Goal: Information Seeking & Learning: Learn about a topic

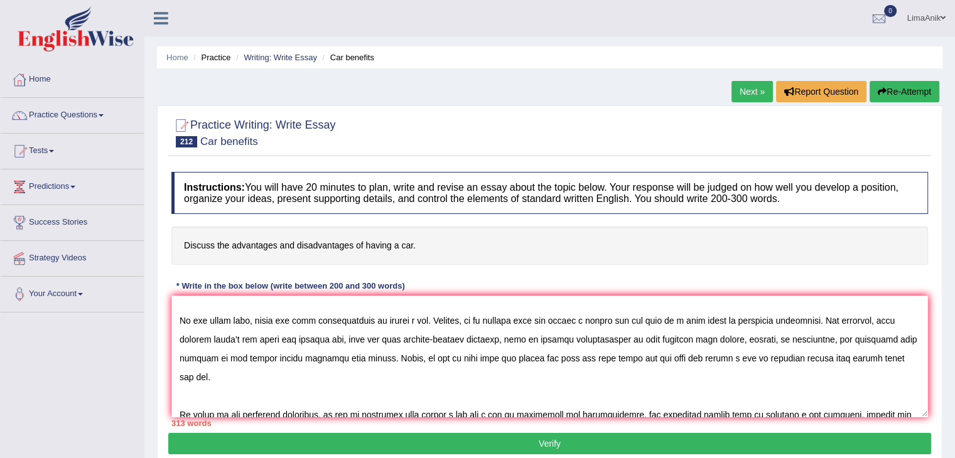
scroll to position [140, 0]
click at [729, 350] on textarea at bounding box center [549, 357] width 756 height 122
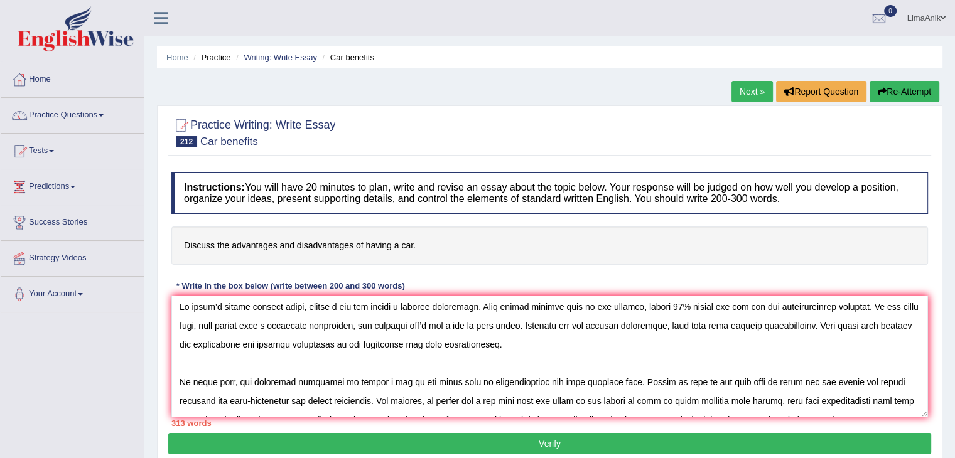
scroll to position [0, 0]
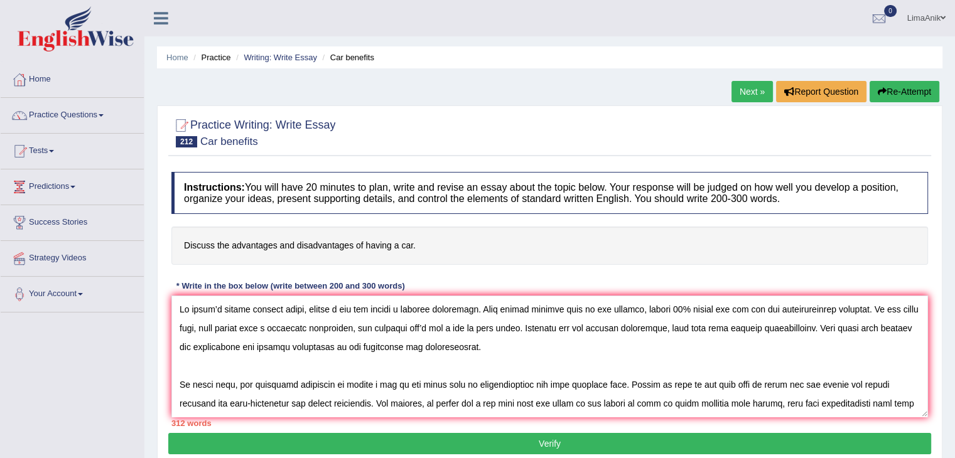
click at [565, 390] on textarea at bounding box center [549, 357] width 756 height 122
click at [691, 345] on textarea at bounding box center [549, 357] width 756 height 122
click at [926, 322] on div "Instructions: You will have 20 minutes to plan, write and revise an essay about…" at bounding box center [549, 299] width 763 height 267
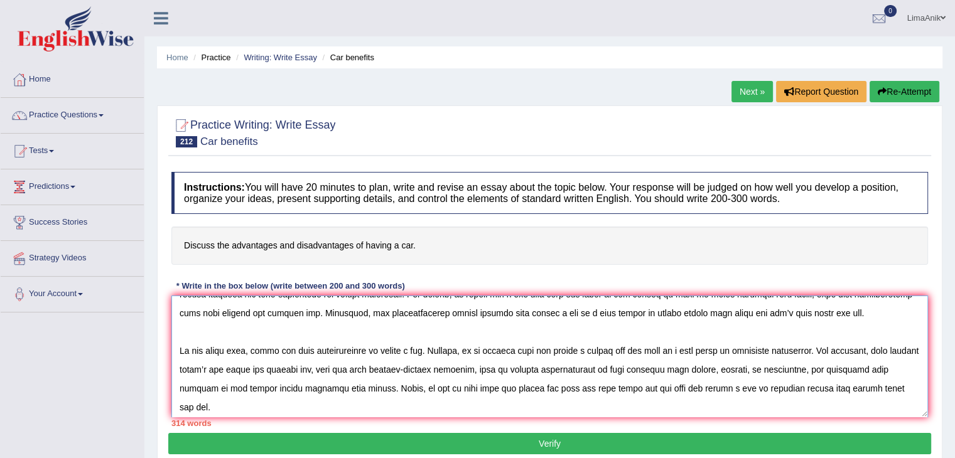
scroll to position [111, 0]
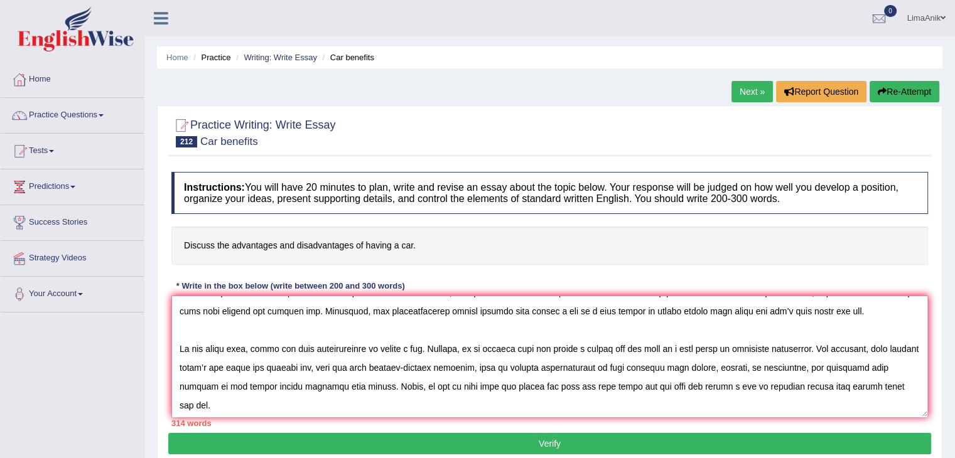
click at [365, 395] on textarea at bounding box center [549, 357] width 756 height 122
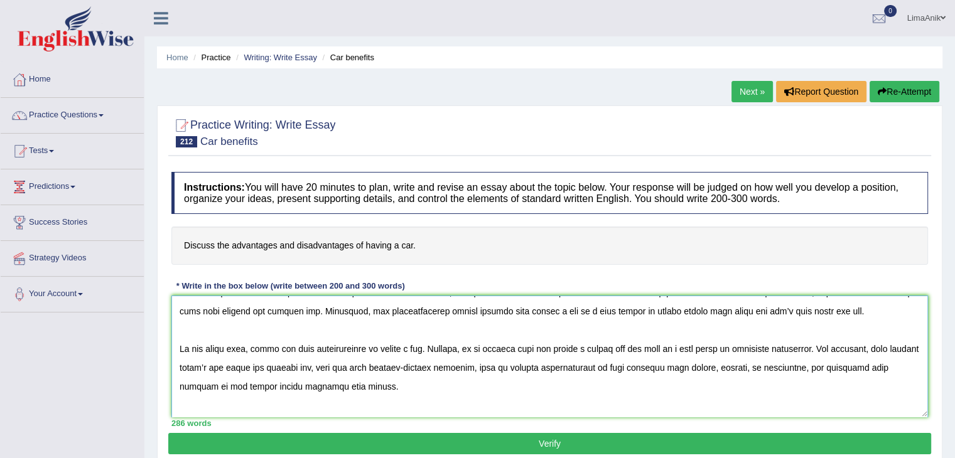
click at [384, 387] on textarea at bounding box center [549, 357] width 756 height 122
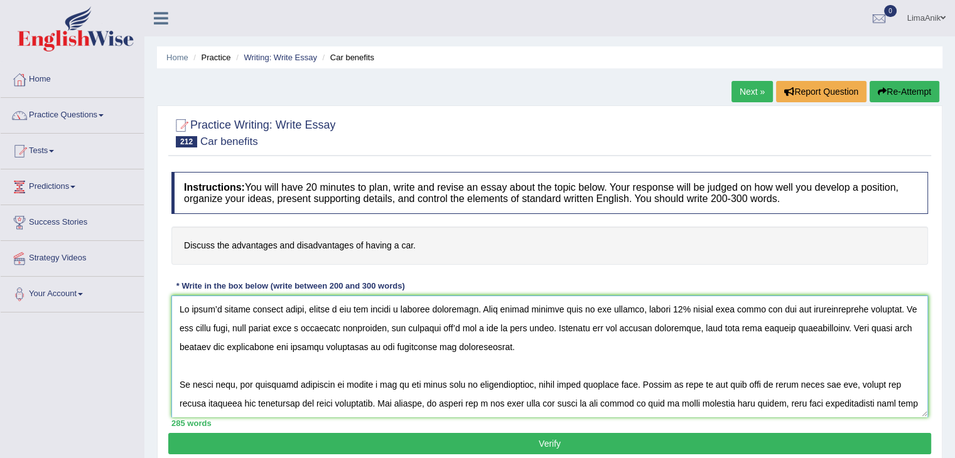
scroll to position [105, 0]
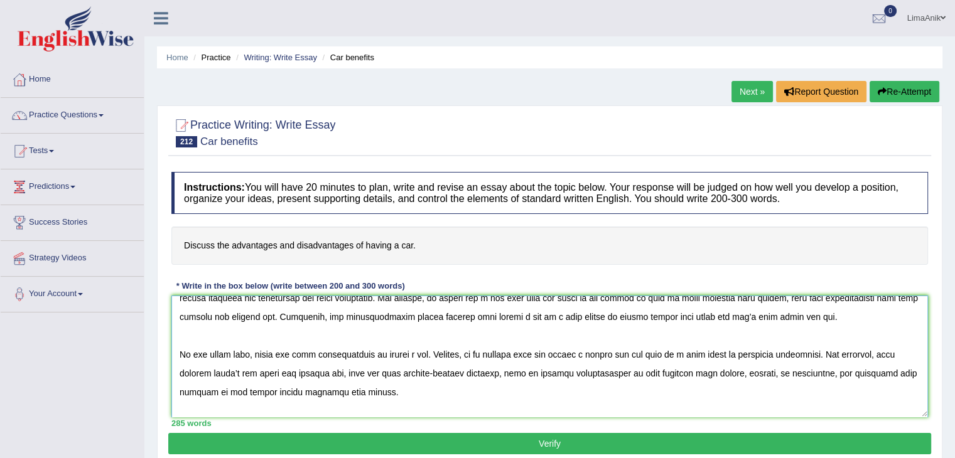
click at [391, 395] on textarea at bounding box center [549, 357] width 756 height 122
click at [470, 396] on textarea at bounding box center [549, 357] width 756 height 122
click at [616, 392] on textarea at bounding box center [549, 357] width 756 height 122
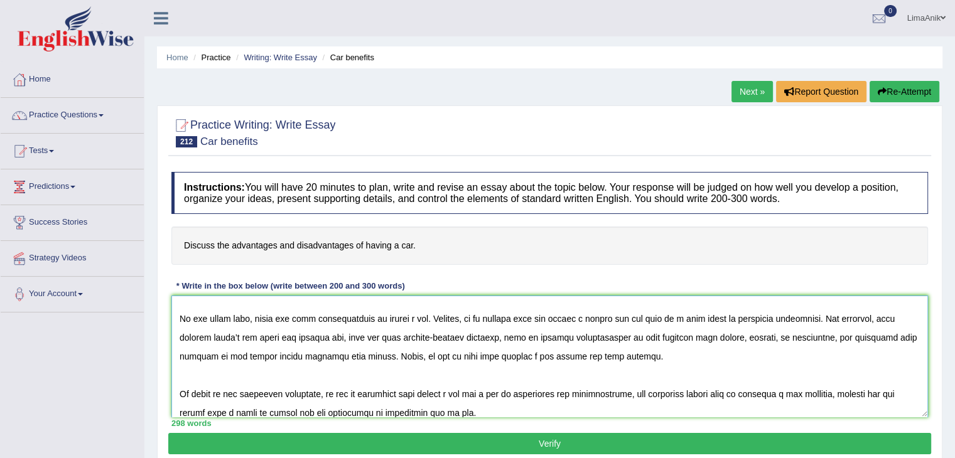
scroll to position [146, 0]
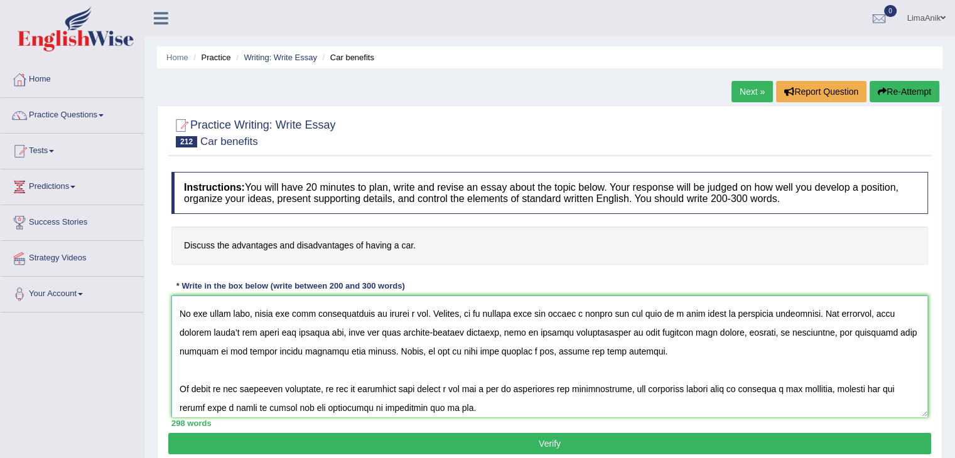
click at [650, 356] on textarea at bounding box center [549, 357] width 756 height 122
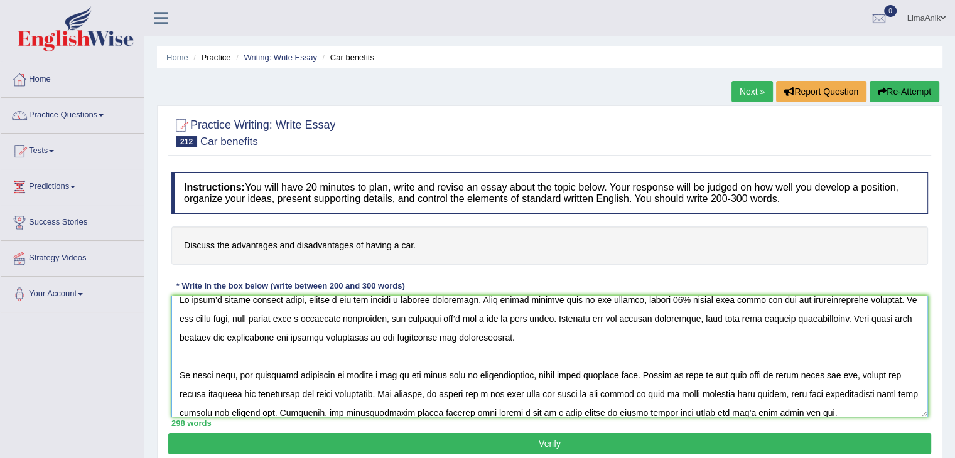
scroll to position [0, 0]
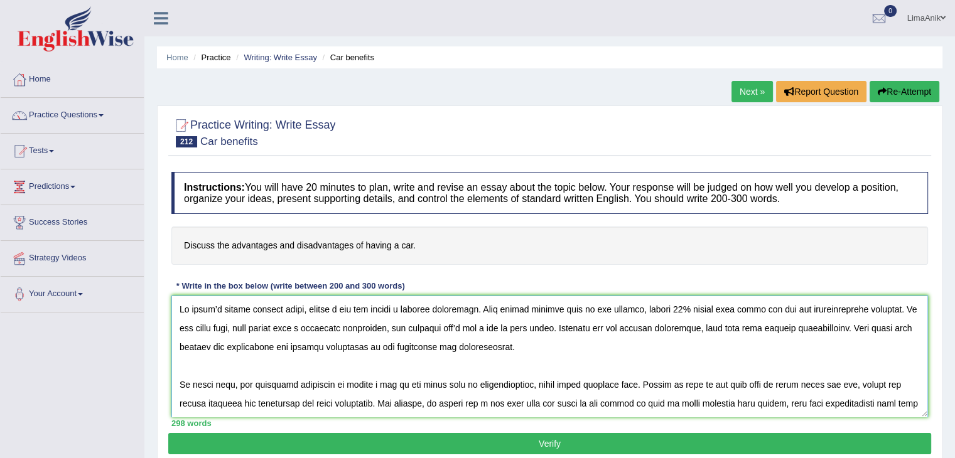
click at [585, 330] on textarea at bounding box center [549, 357] width 756 height 122
click at [590, 331] on textarea at bounding box center [549, 357] width 756 height 122
click at [590, 360] on textarea at bounding box center [549, 357] width 756 height 122
click at [678, 362] on textarea at bounding box center [549, 357] width 756 height 122
click at [864, 324] on textarea at bounding box center [549, 357] width 756 height 122
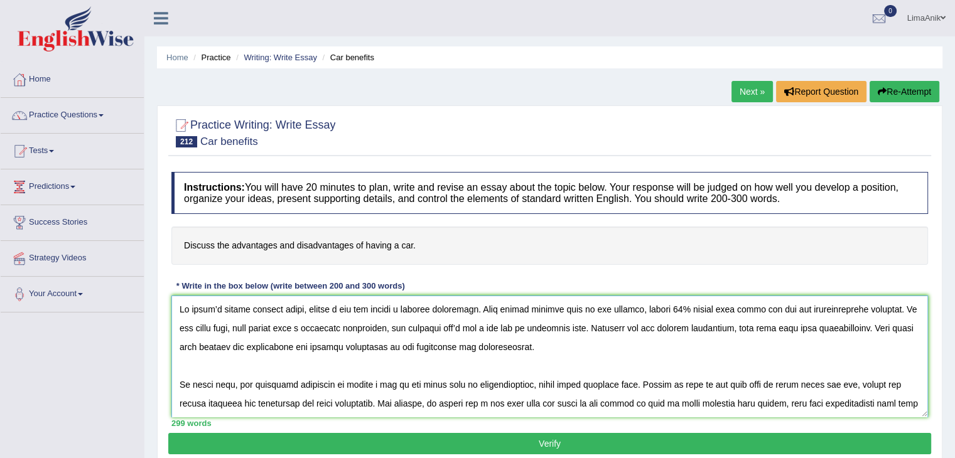
click at [732, 367] on textarea at bounding box center [549, 357] width 756 height 122
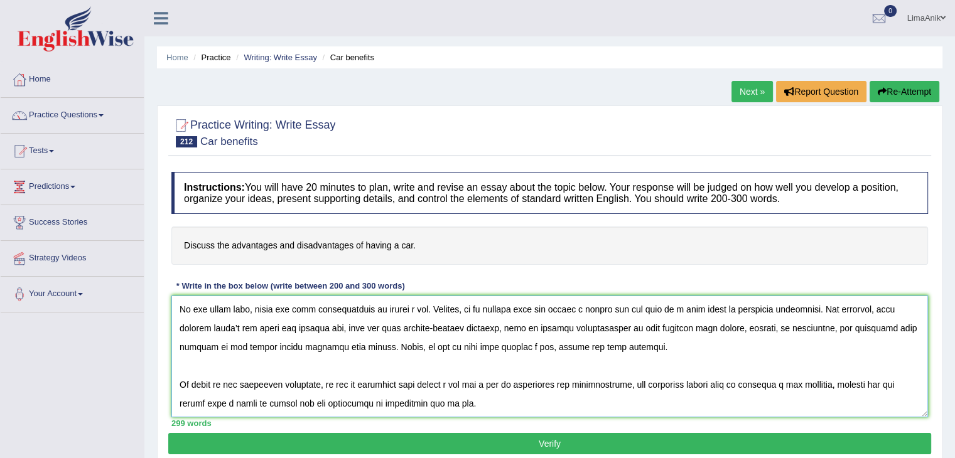
scroll to position [169, 0]
drag, startPoint x: 176, startPoint y: 312, endPoint x: 454, endPoint y: 410, distance: 294.2
click at [454, 410] on textarea at bounding box center [549, 357] width 756 height 122
click at [645, 332] on textarea at bounding box center [549, 357] width 756 height 122
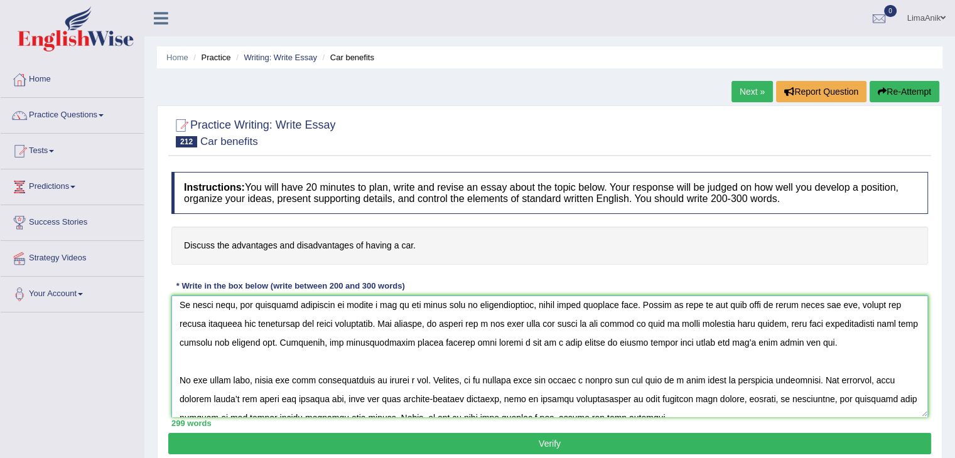
scroll to position [75, 0]
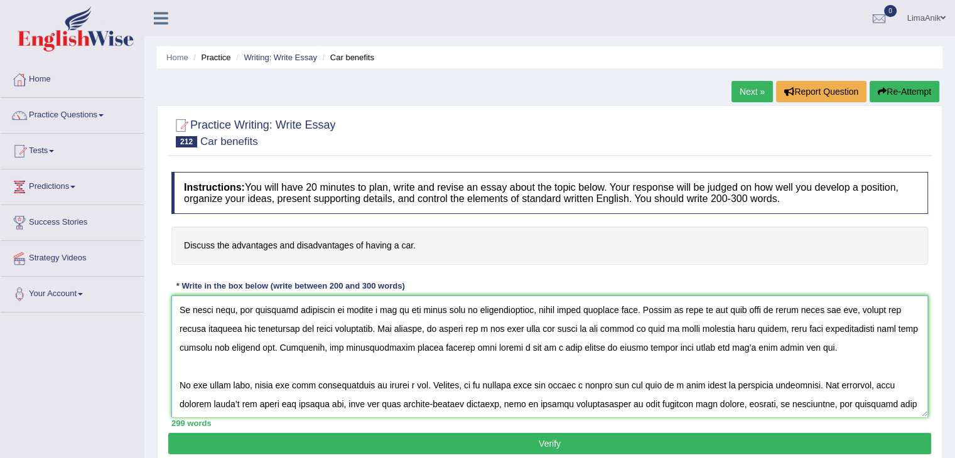
click at [261, 350] on textarea at bounding box center [549, 357] width 756 height 122
click at [277, 350] on textarea at bounding box center [549, 357] width 756 height 122
type textarea "In today’s modern digital world, having a car has become a complex phenomenon. …"
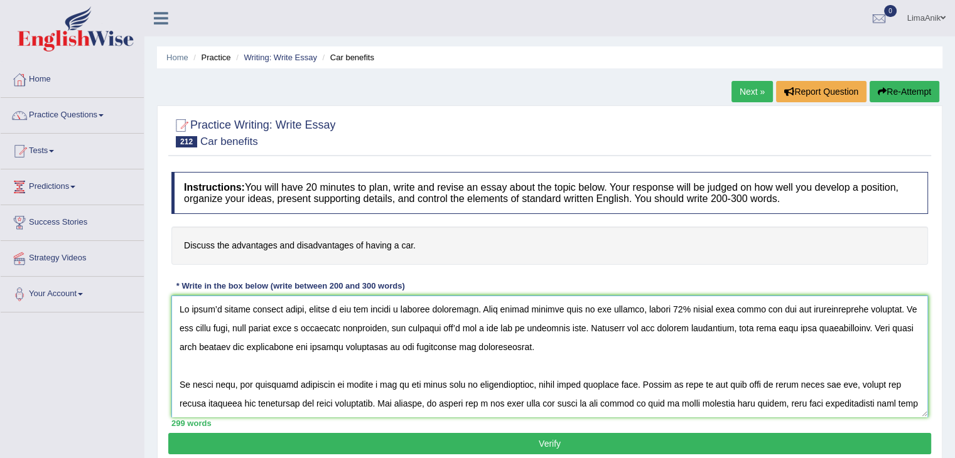
scroll to position [169, 0]
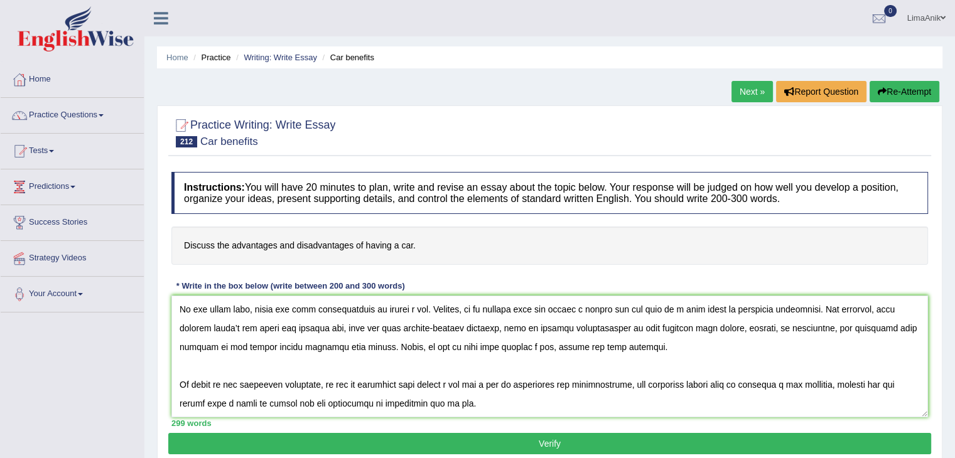
click at [565, 444] on button "Verify" at bounding box center [549, 443] width 763 height 21
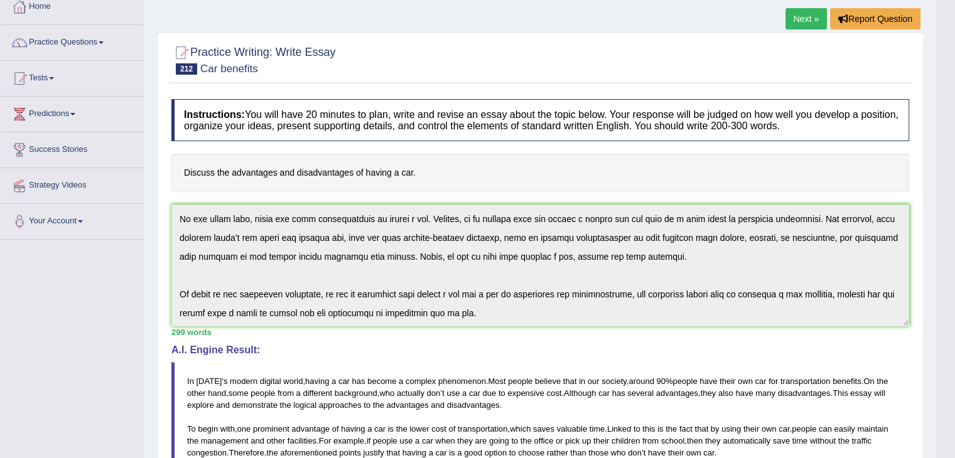
scroll to position [0, 0]
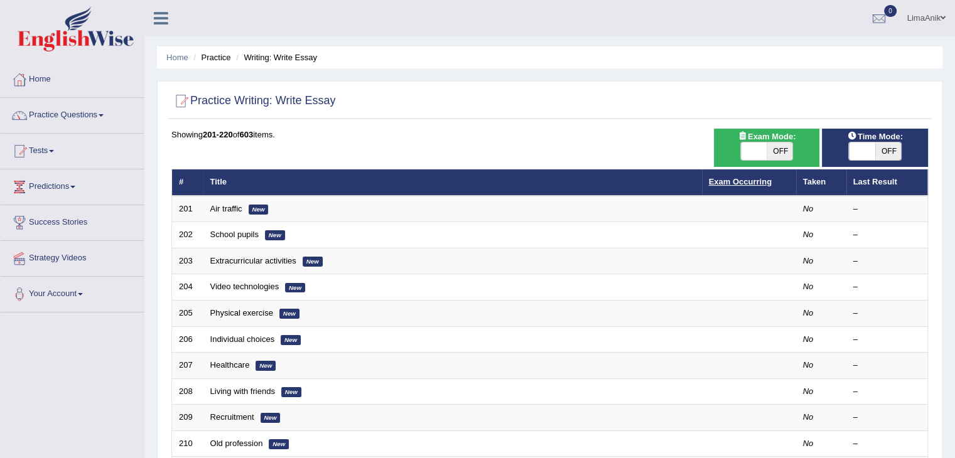
click at [726, 186] on link "Exam Occurring" at bounding box center [740, 181] width 63 height 9
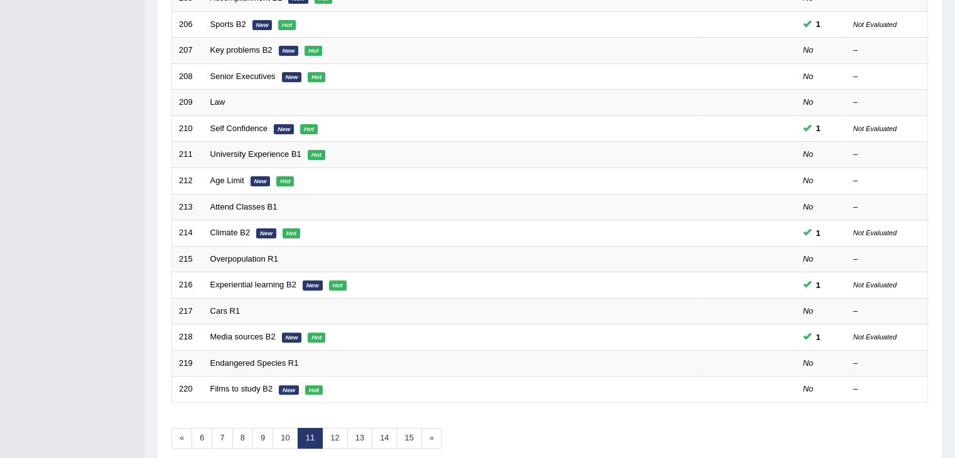
scroll to position [321, 0]
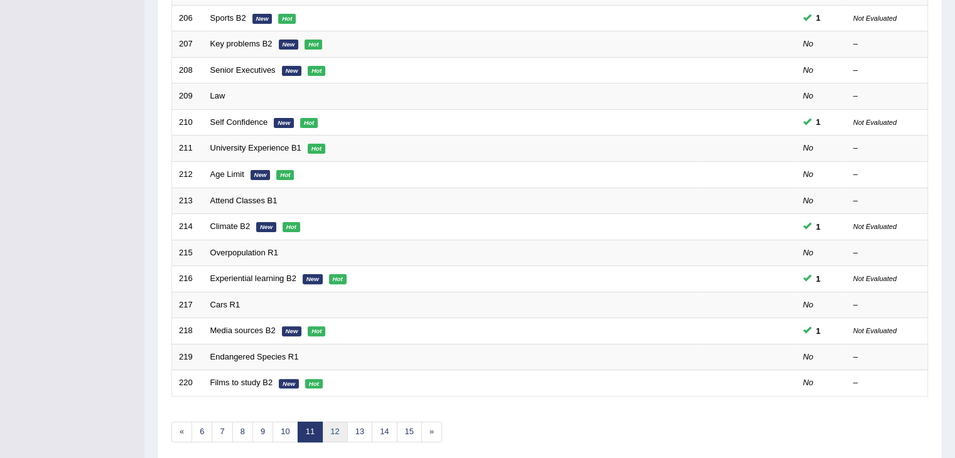
click at [334, 422] on link "12" at bounding box center [334, 432] width 25 height 21
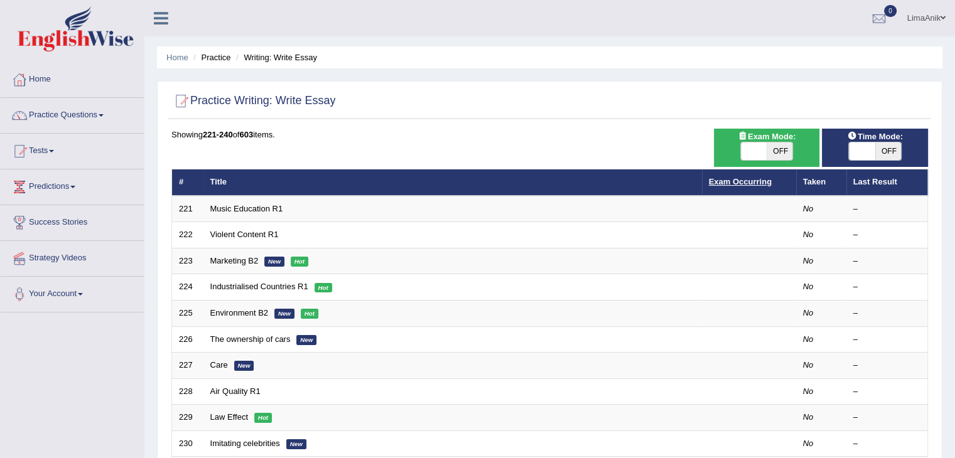
click at [731, 177] on link "Exam Occurring" at bounding box center [740, 181] width 63 height 9
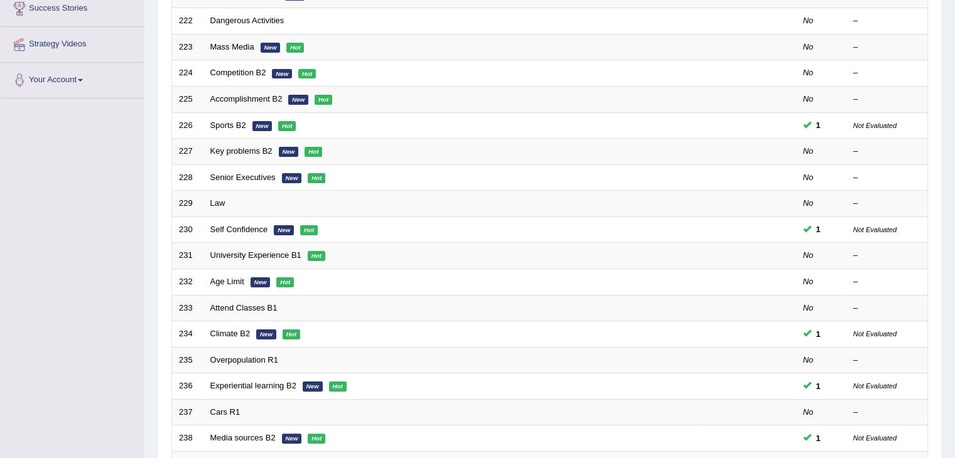
scroll to position [369, 0]
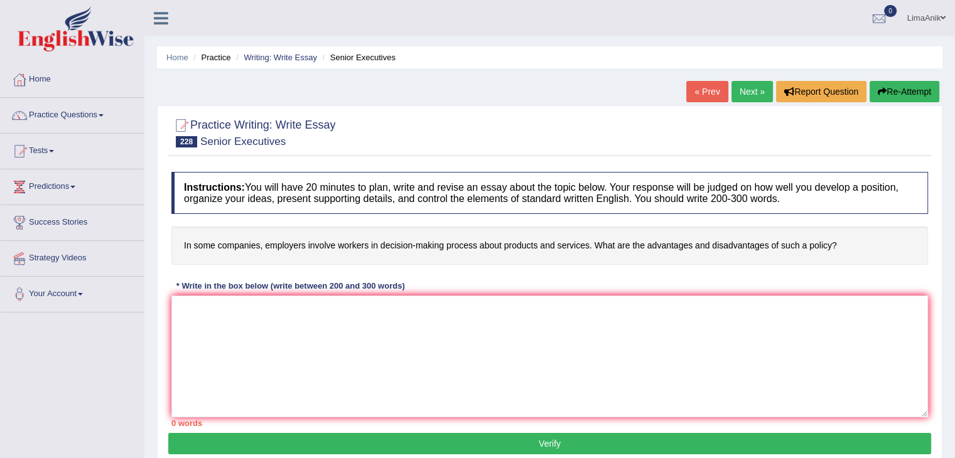
click at [466, 244] on h4 "In some companies, employers involve workers in decision-making process about p…" at bounding box center [549, 246] width 756 height 38
